Goal: Use online tool/utility

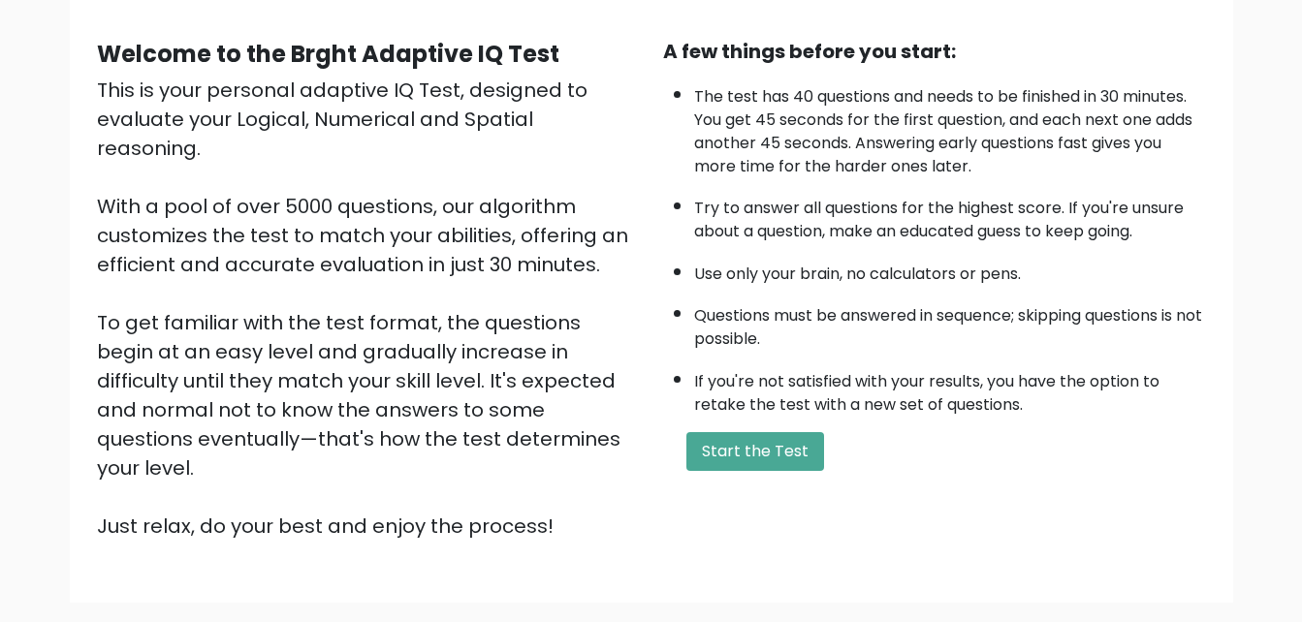
scroll to position [164, 0]
click at [721, 453] on button "Start the Test" at bounding box center [755, 450] width 138 height 39
